Goal: Task Accomplishment & Management: Manage account settings

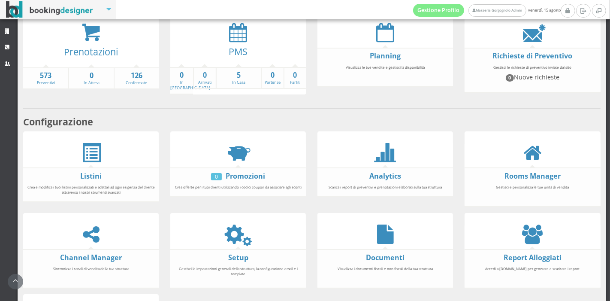
scroll to position [61, 0]
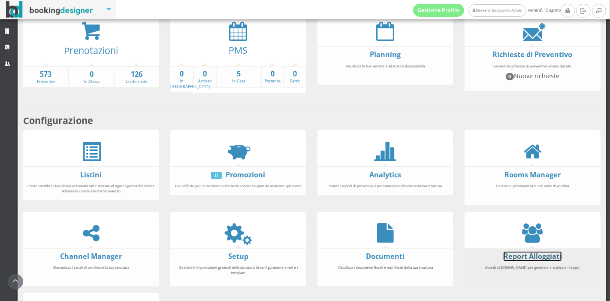
click at [549, 254] on link "Report Alloggiati" at bounding box center [532, 255] width 58 height 9
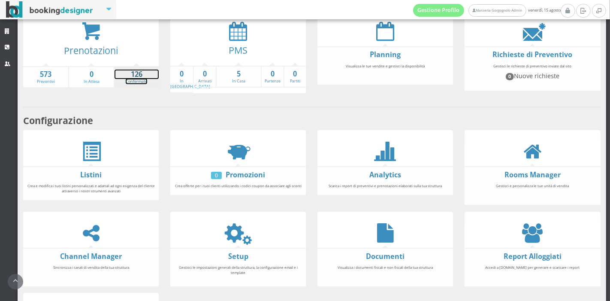
click at [140, 77] on strong "126" at bounding box center [136, 74] width 44 height 10
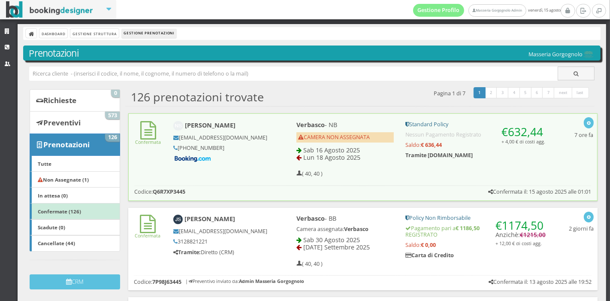
click at [286, 144] on div "Verbasco - NB CAMERA NON ASSEGNATA Sab 16 Agosto 2025 Lun 18 Agosto 2025 ( 40, …" at bounding box center [421, 149] width 273 height 64
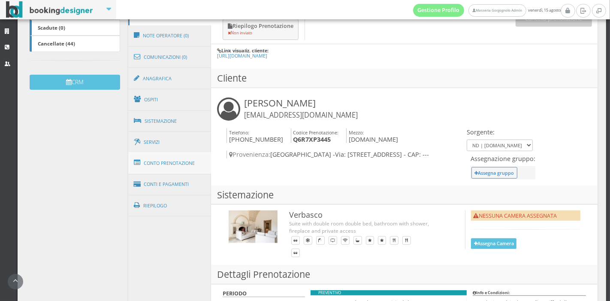
scroll to position [222, 0]
click at [497, 247] on button "Assegna Camera" at bounding box center [493, 243] width 45 height 11
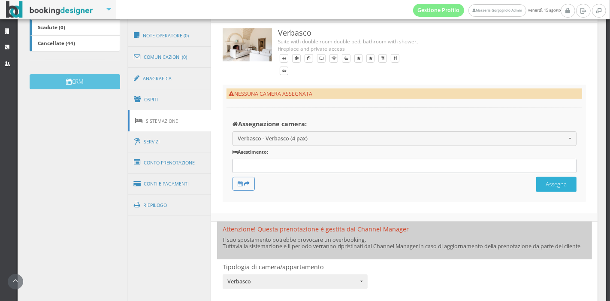
click at [552, 185] on button "Assegna" at bounding box center [556, 184] width 40 height 15
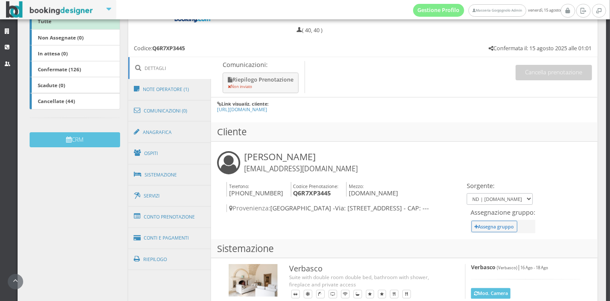
scroll to position [186, 0]
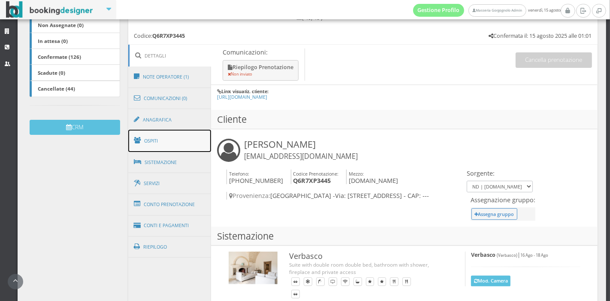
click at [179, 133] on link "Ospiti" at bounding box center [169, 140] width 83 height 22
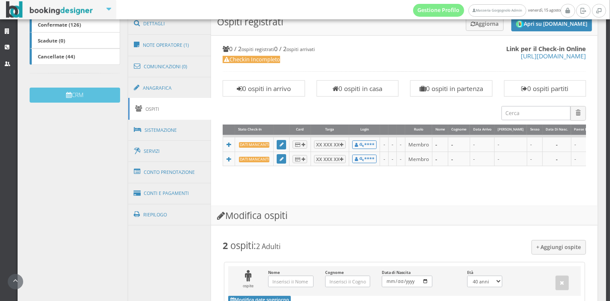
scroll to position [222, 0]
click at [179, 172] on link "Conto Prenotazione" at bounding box center [169, 172] width 83 height 22
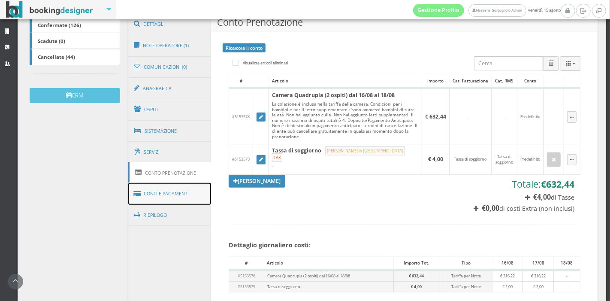
click at [178, 192] on link "Conti e Pagamenti" at bounding box center [169, 194] width 83 height 22
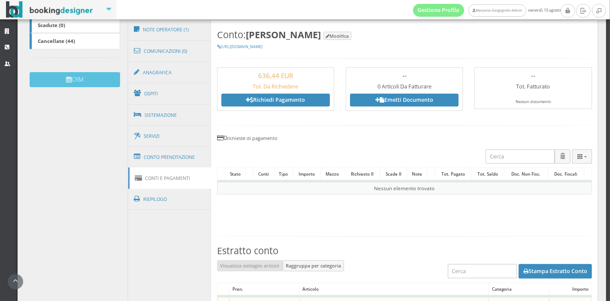
scroll to position [217, 0]
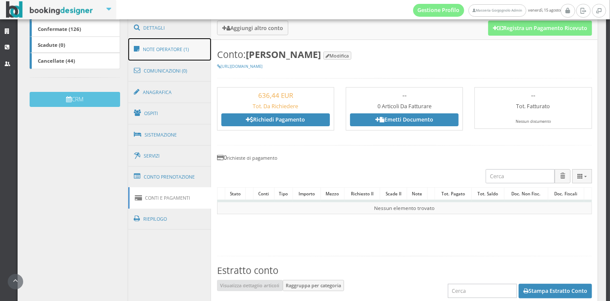
click at [177, 42] on link "Note Operatore (1)" at bounding box center [169, 49] width 83 height 22
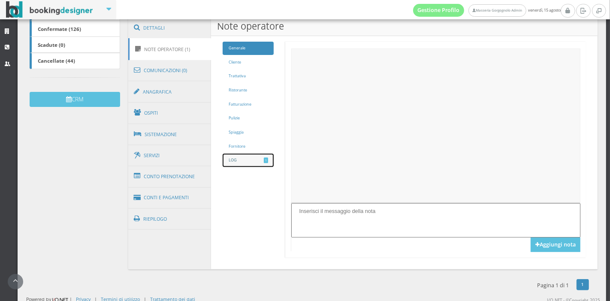
click at [254, 162] on link "LOG 1" at bounding box center [248, 159] width 51 height 13
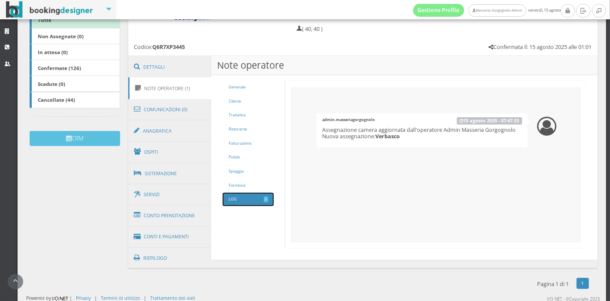
scroll to position [0, 0]
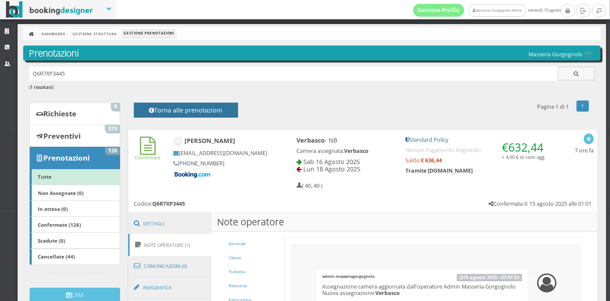
click at [159, 116] on h4 "Torna alle prenotazioni" at bounding box center [185, 112] width 85 height 13
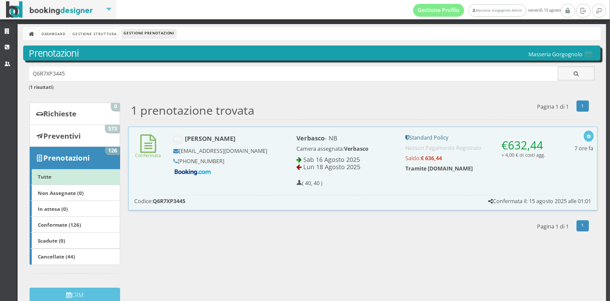
scroll to position [12, 0]
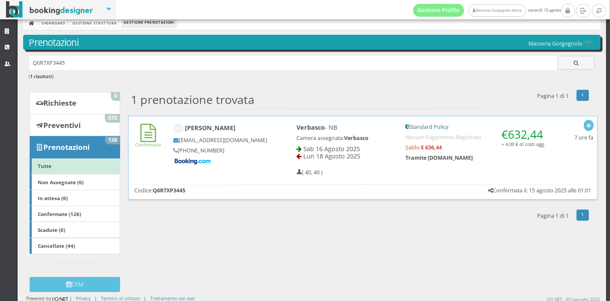
click at [224, 153] on h5 "+44 7825 091481" at bounding box center [220, 150] width 94 height 6
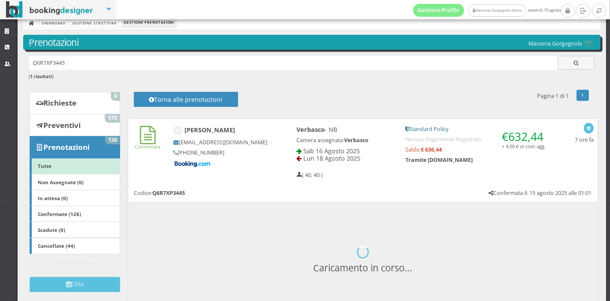
scroll to position [111, 0]
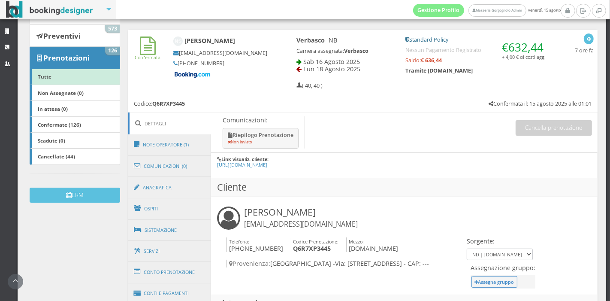
drag, startPoint x: 229, startPoint y: 70, endPoint x: 176, endPoint y: 70, distance: 53.2
click at [176, 66] on h5 "+44 7825 091481" at bounding box center [220, 63] width 94 height 6
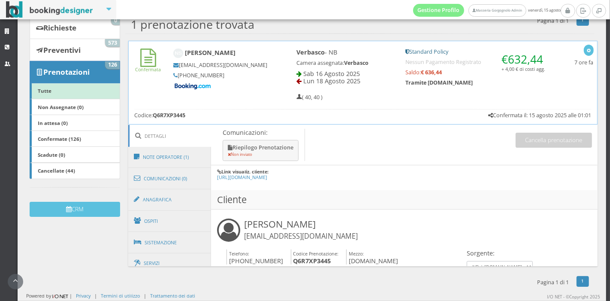
scroll to position [12, 0]
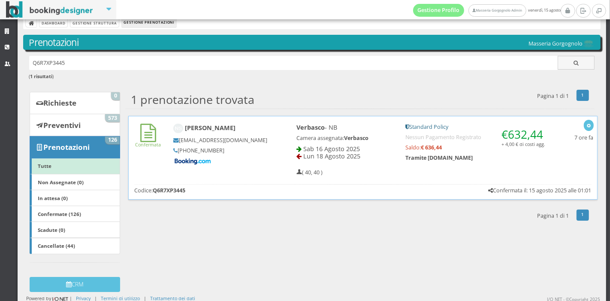
copy h5 "+44 7825 091481"
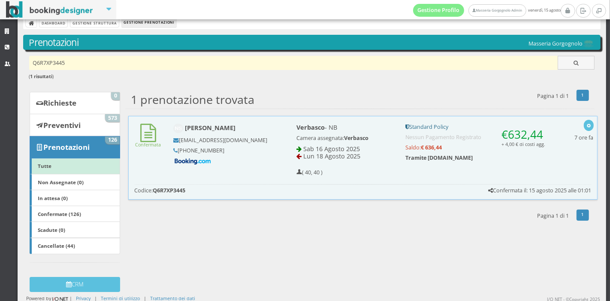
scroll to position [0, 0]
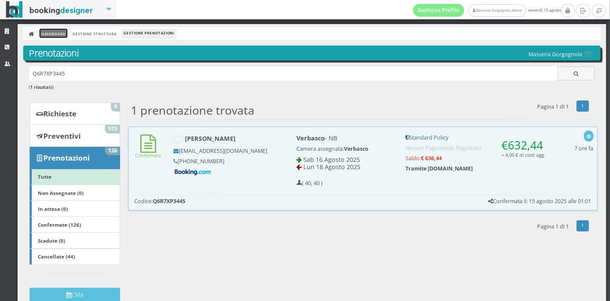
click at [56, 30] on link "Dashboard" at bounding box center [53, 33] width 28 height 9
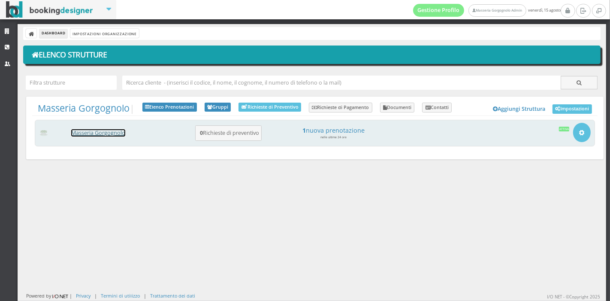
click at [91, 133] on link "Masseria Gorgognolo" at bounding box center [98, 132] width 54 height 7
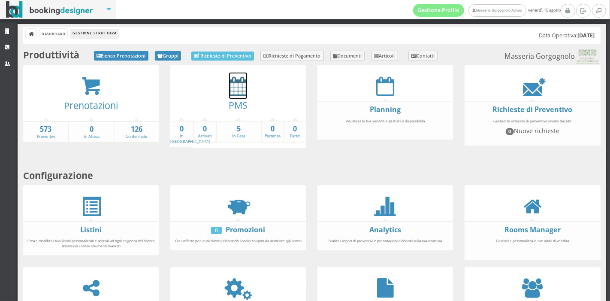
click at [229, 86] on icon at bounding box center [238, 85] width 18 height 19
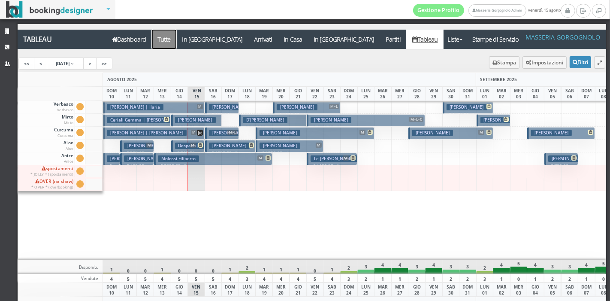
click at [170, 36] on a=pms-all"] "Tutte" at bounding box center [164, 39] width 25 height 19
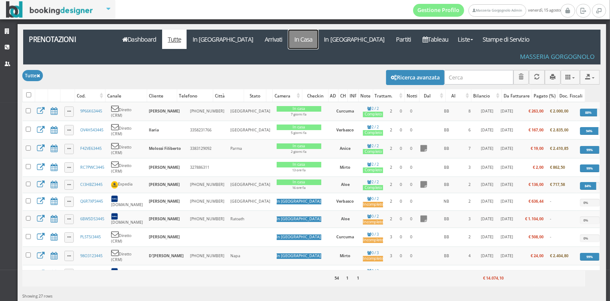
click at [288, 38] on link "In Casa" at bounding box center [303, 39] width 30 height 19
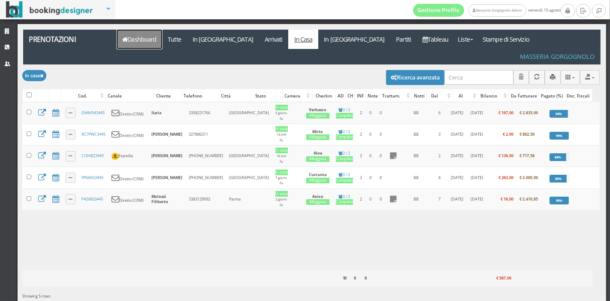
click at [130, 43] on link "Dashboard" at bounding box center [139, 39] width 45 height 19
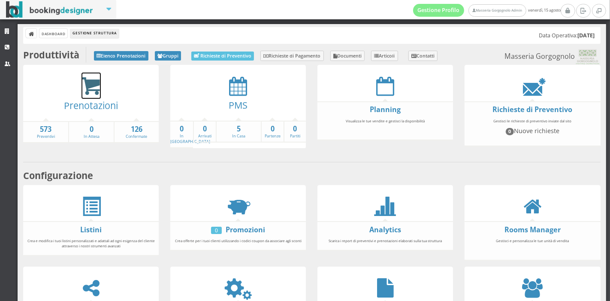
click at [87, 87] on icon at bounding box center [90, 86] width 19 height 20
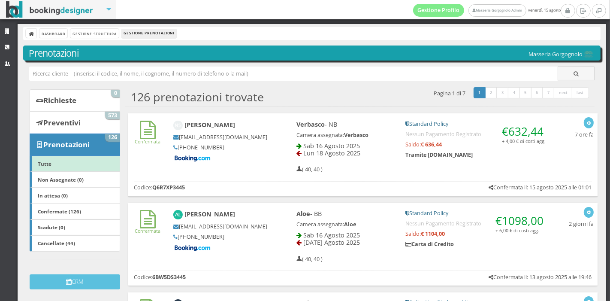
scroll to position [0, 0]
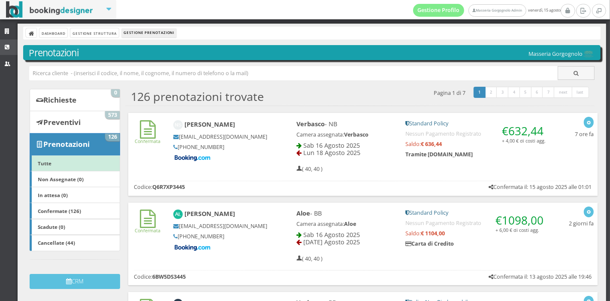
click at [5, 50] on link "CRM" at bounding box center [9, 46] width 18 height 15
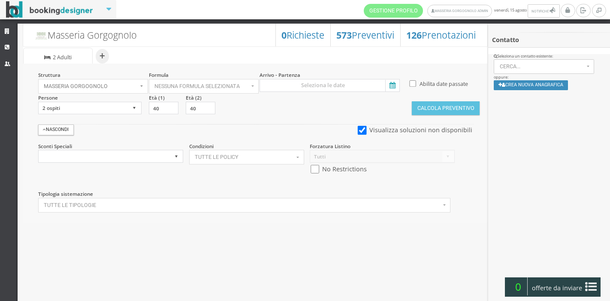
select select
click at [392, 80] on icon at bounding box center [391, 86] width 13 height 12
click at [392, 80] on input at bounding box center [329, 85] width 140 height 13
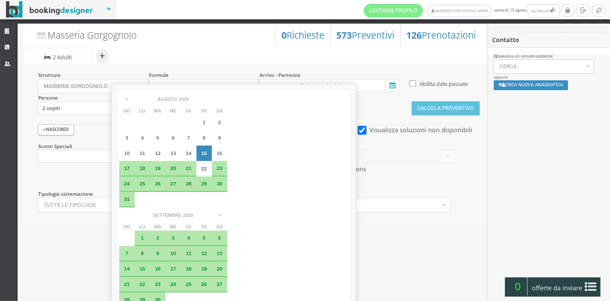
click at [219, 153] on span "16" at bounding box center [220, 153] width 6 height 6
click at [146, 167] on div "18" at bounding box center [142, 167] width 9 height 5
type input "16 ago 2025 - 18 ago 2025"
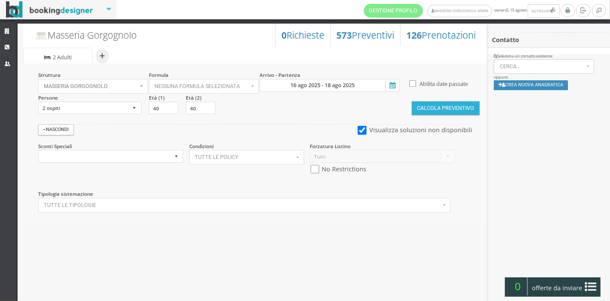
click at [436, 113] on button "Calcola Preventivo" at bounding box center [446, 108] width 68 height 14
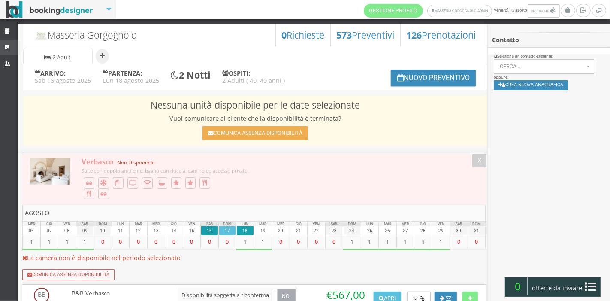
click at [9, 41] on link "CRM" at bounding box center [9, 46] width 18 height 15
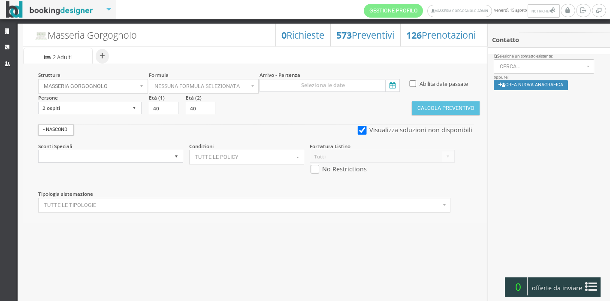
select select
click at [6, 33] on icon at bounding box center [8, 32] width 7 height 6
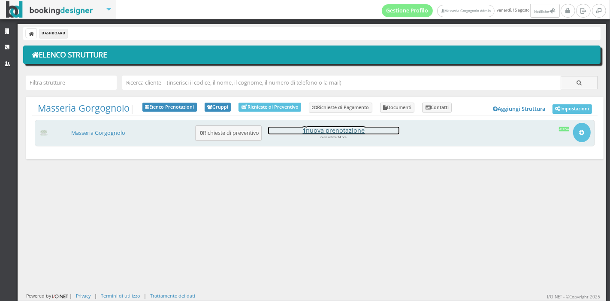
click at [334, 132] on h4 "1 nuova prenotazione" at bounding box center [333, 129] width 131 height 7
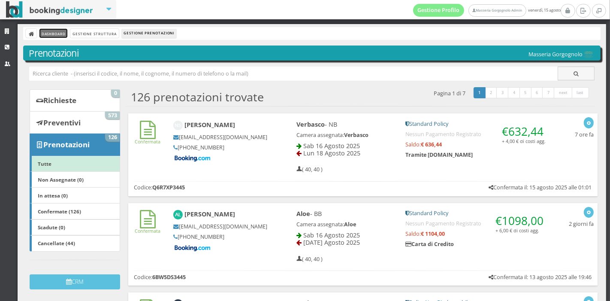
click at [65, 36] on link "Dashboard" at bounding box center [53, 33] width 28 height 9
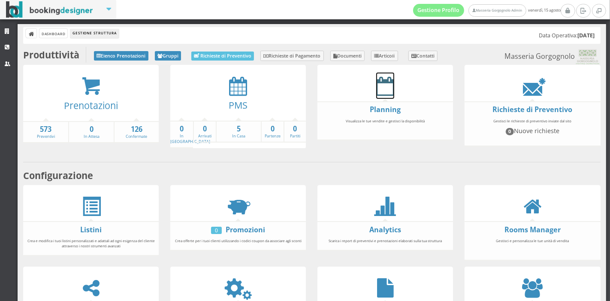
click at [381, 90] on icon at bounding box center [385, 85] width 18 height 19
click at [86, 93] on icon at bounding box center [90, 86] width 19 height 20
click at [237, 90] on icon at bounding box center [238, 85] width 18 height 19
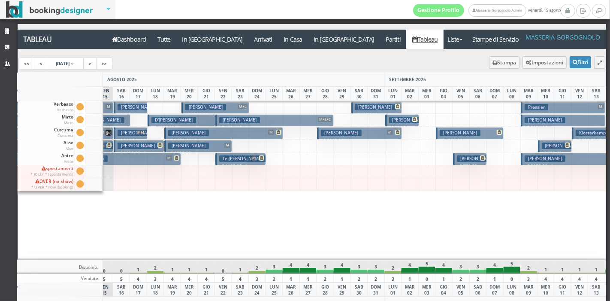
scroll to position [0, 28]
